Goal: Information Seeking & Learning: Learn about a topic

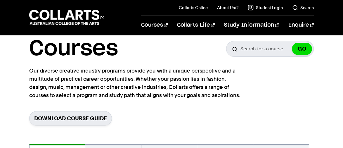
scroll to position [27, 0]
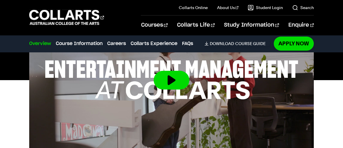
scroll to position [263, 0]
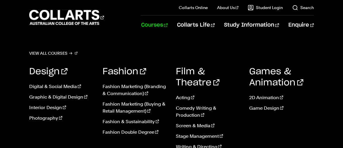
click at [167, 25] on link "Courses" at bounding box center [154, 24] width 27 height 19
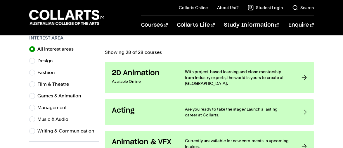
scroll to position [202, 0]
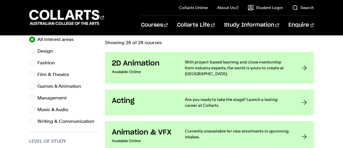
click at [39, 129] on div "Interest Area All interest areas Design Fashion Film & Theatre Games & Animatio…" at bounding box center [64, 78] width 70 height 107
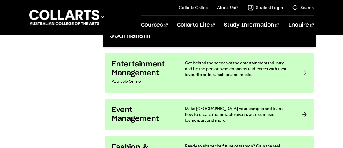
scroll to position [639, 0]
